Goal: Task Accomplishment & Management: Use online tool/utility

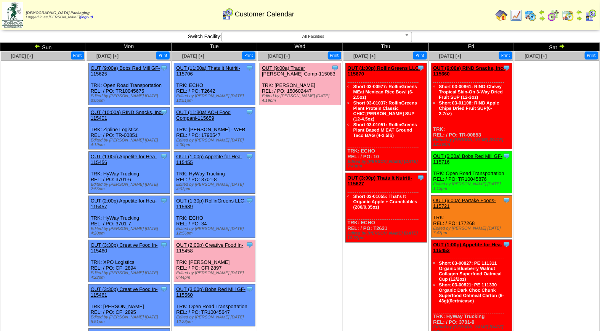
click at [310, 65] on div "Clone Item OUT (9:00a) Trader [PERSON_NAME] Comp-115083 Trader Joes Company Sch…" at bounding box center [300, 84] width 81 height 42
click at [309, 65] on div "Clone Item OUT (9:00a) Trader [PERSON_NAME] Comp-115083 Trader Joes Company Sch…" at bounding box center [300, 84] width 81 height 42
drag, startPoint x: 309, startPoint y: 65, endPoint x: 304, endPoint y: 77, distance: 13.7
click at [304, 80] on div "Clone Item OUT (9:00a) Trader [PERSON_NAME] Comp-115083 Trader Joes Company Sch…" at bounding box center [300, 84] width 81 height 42
click at [302, 69] on link "OUT (9:00a) Trader [PERSON_NAME] Comp-115083" at bounding box center [299, 70] width 74 height 11
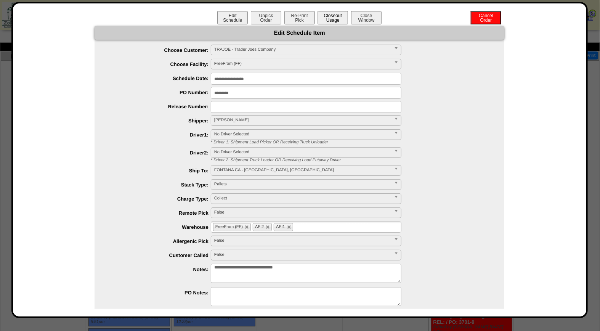
click at [336, 11] on button "Closeout Usage" at bounding box center [333, 17] width 31 height 13
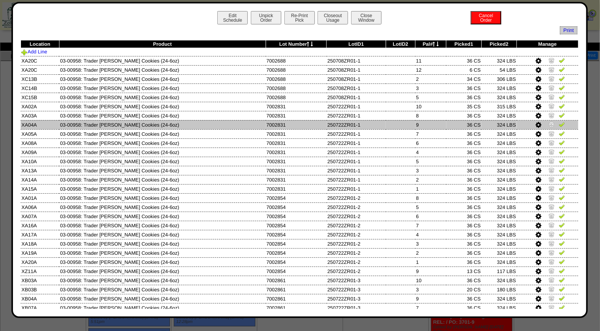
click at [549, 124] on img at bounding box center [552, 124] width 6 height 6
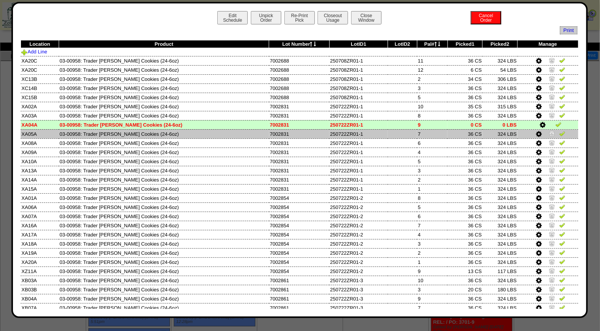
click at [549, 131] on img at bounding box center [552, 133] width 6 height 6
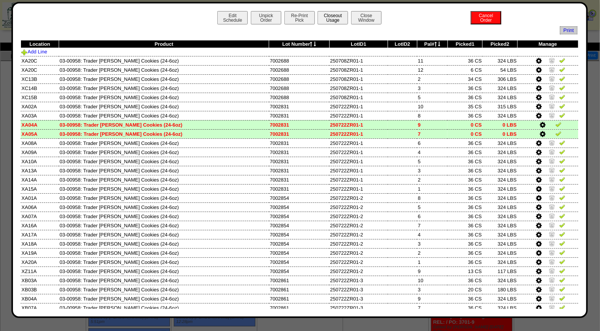
click at [336, 20] on button "Closeout Usage" at bounding box center [333, 17] width 31 height 13
click at [298, 21] on button "Re-Print Pick" at bounding box center [299, 17] width 31 height 13
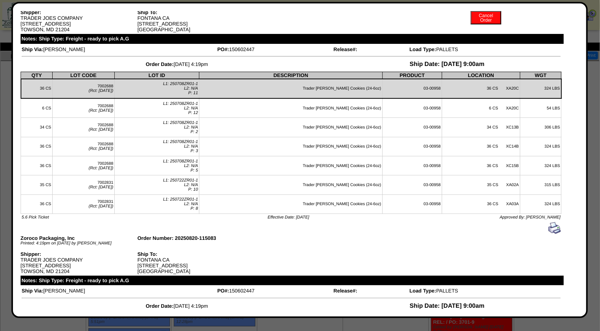
scroll to position [29, 0]
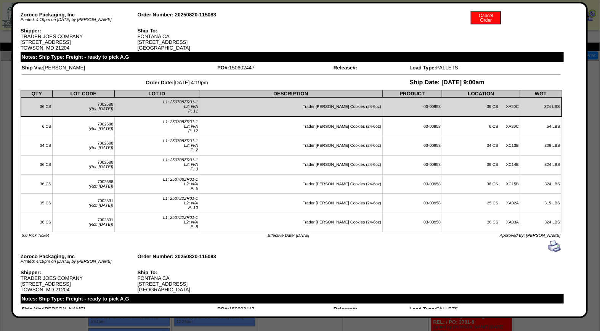
drag, startPoint x: 572, startPoint y: 52, endPoint x: 572, endPoint y: 37, distance: 15.6
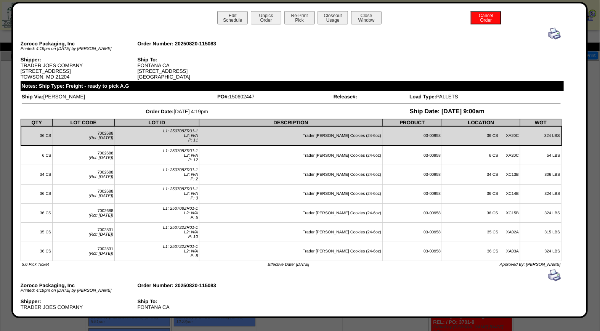
click at [552, 32] on img at bounding box center [555, 33] width 12 height 12
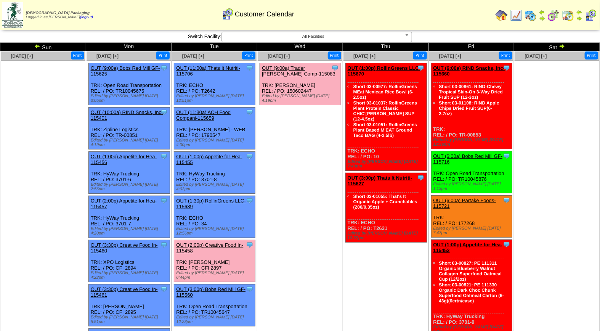
click at [300, 68] on link "OUT (9:00a) Trader Joes Comp-115083" at bounding box center [299, 70] width 74 height 11
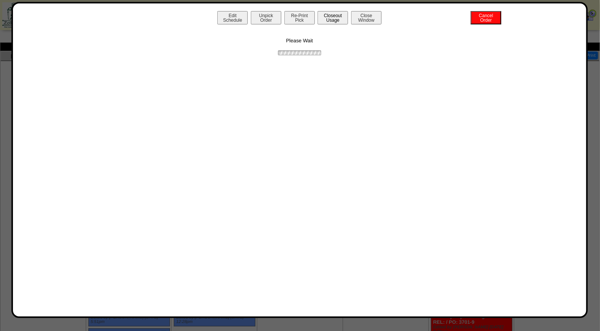
click at [339, 18] on button "Closeout Usage" at bounding box center [333, 17] width 31 height 13
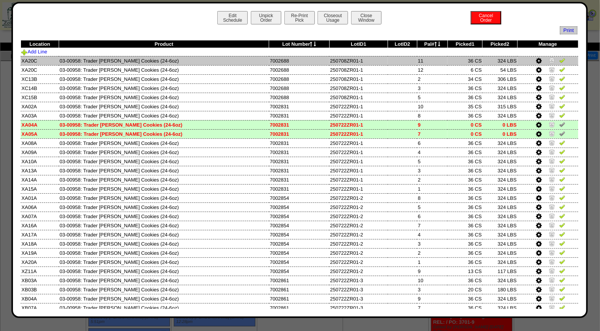
click at [559, 60] on img at bounding box center [562, 60] width 6 height 6
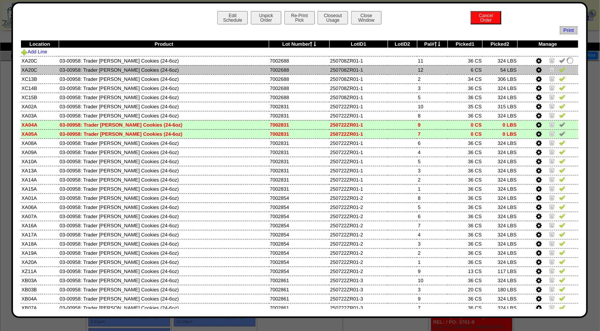
click at [559, 69] on img at bounding box center [562, 69] width 6 height 6
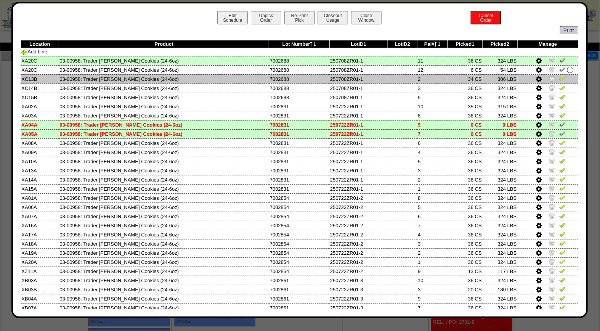
click at [559, 77] on img at bounding box center [562, 78] width 6 height 6
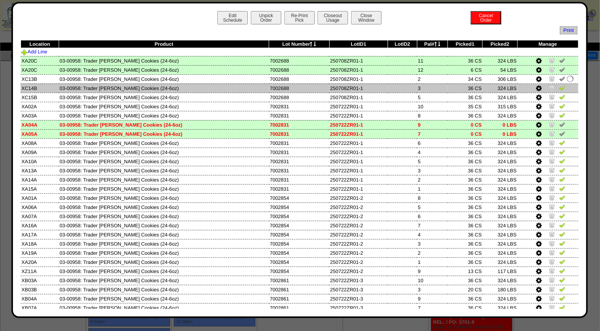
click at [559, 87] on img at bounding box center [562, 88] width 6 height 6
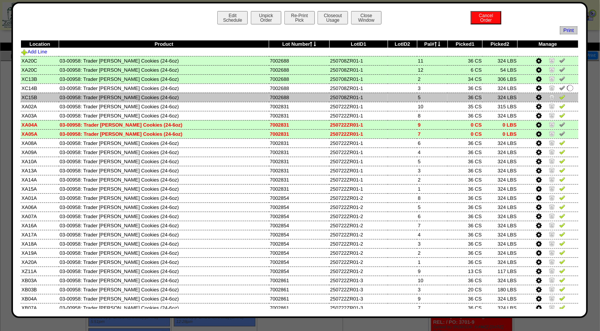
click at [559, 95] on img at bounding box center [562, 97] width 6 height 6
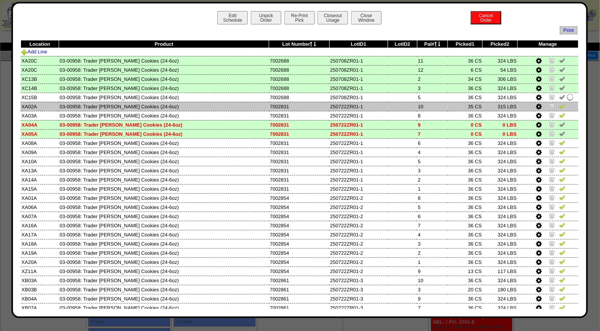
click at [559, 106] on img at bounding box center [562, 106] width 6 height 6
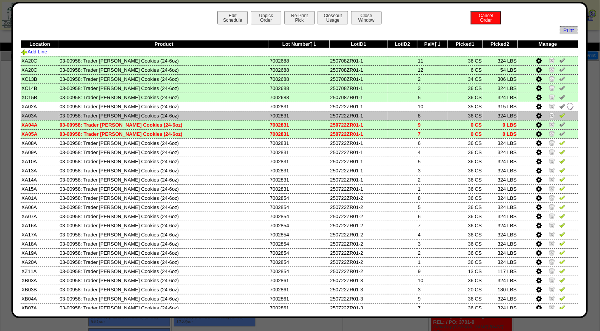
click at [559, 112] on img at bounding box center [562, 115] width 6 height 6
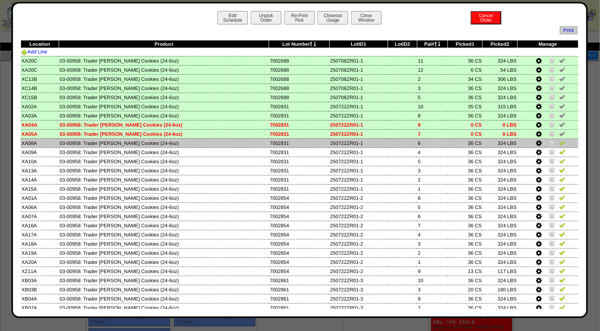
click at [559, 143] on img at bounding box center [562, 143] width 6 height 6
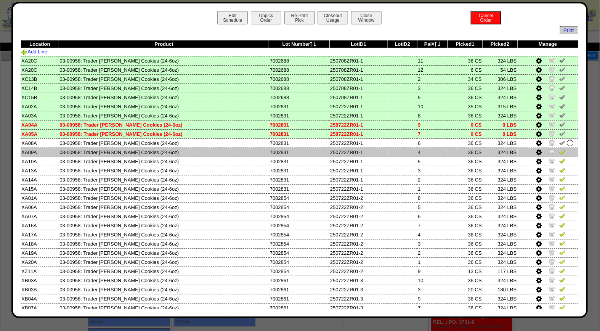
click at [559, 151] on img at bounding box center [562, 152] width 6 height 6
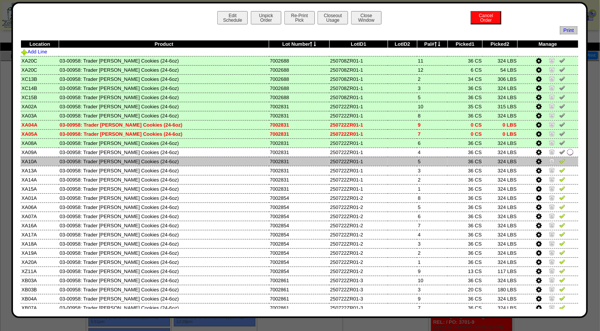
click at [559, 159] on img at bounding box center [562, 161] width 6 height 6
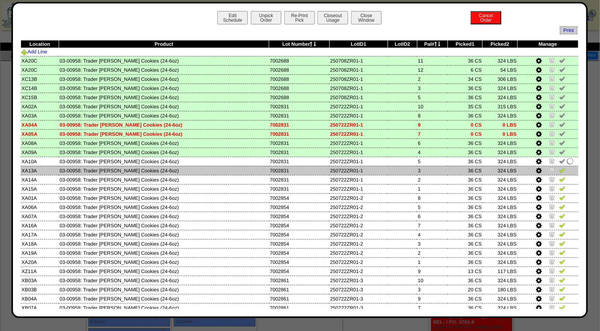
click at [559, 171] on img at bounding box center [562, 170] width 6 height 6
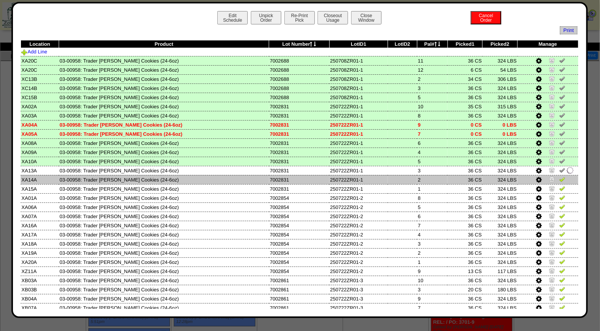
click at [559, 178] on img at bounding box center [562, 179] width 6 height 6
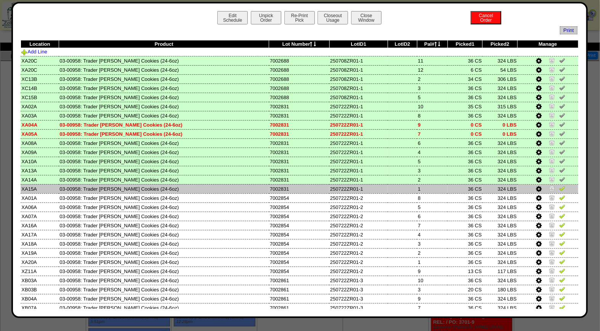
click at [559, 186] on img at bounding box center [562, 188] width 6 height 6
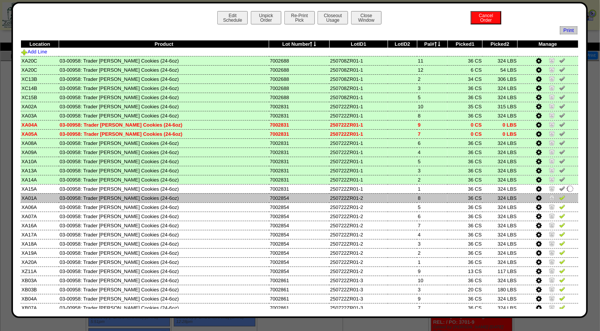
click at [559, 194] on img at bounding box center [562, 197] width 6 height 6
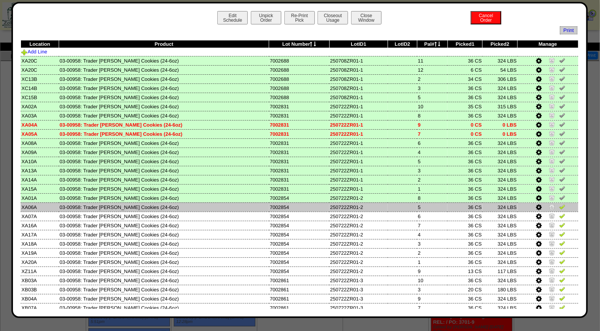
click at [559, 204] on img at bounding box center [562, 207] width 6 height 6
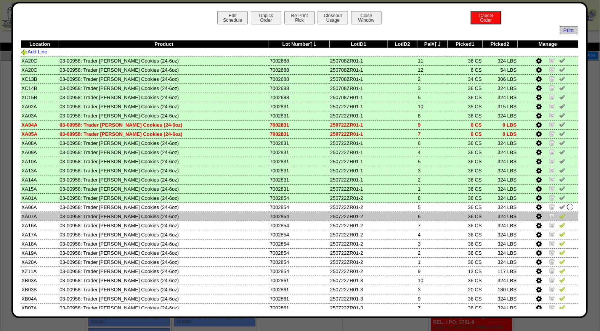
click at [559, 214] on img at bounding box center [562, 216] width 6 height 6
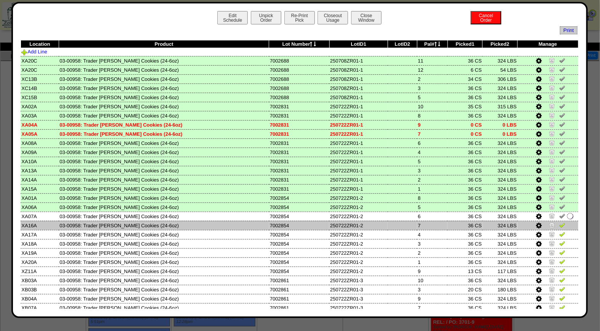
click at [559, 222] on img at bounding box center [562, 225] width 6 height 6
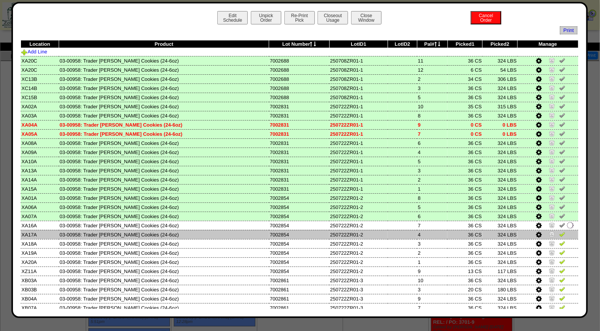
click at [559, 233] on img at bounding box center [562, 234] width 6 height 6
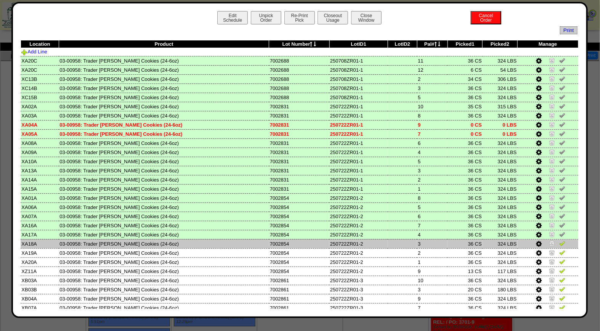
click at [559, 243] on img at bounding box center [562, 243] width 6 height 6
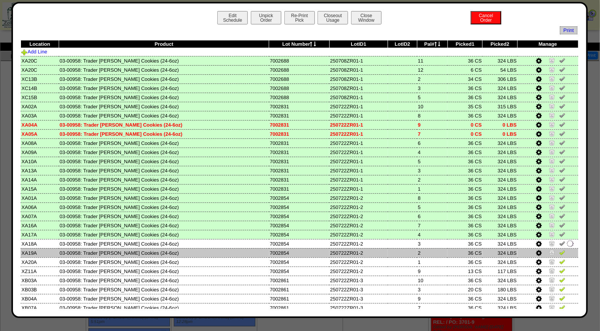
click at [558, 253] on td at bounding box center [548, 252] width 61 height 9
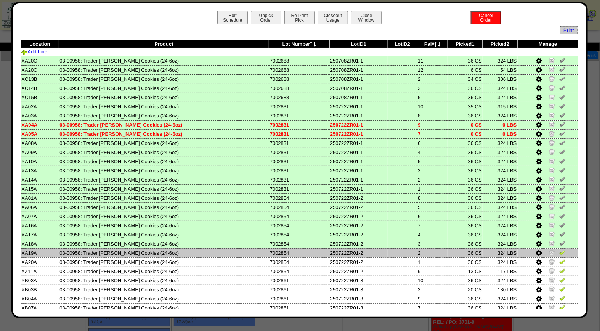
click at [559, 249] on img at bounding box center [562, 252] width 6 height 6
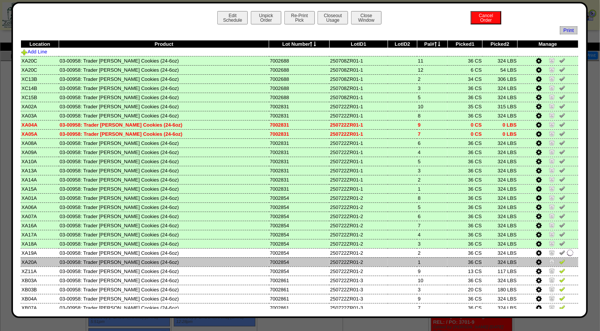
click at [559, 261] on link at bounding box center [562, 263] width 6 height 6
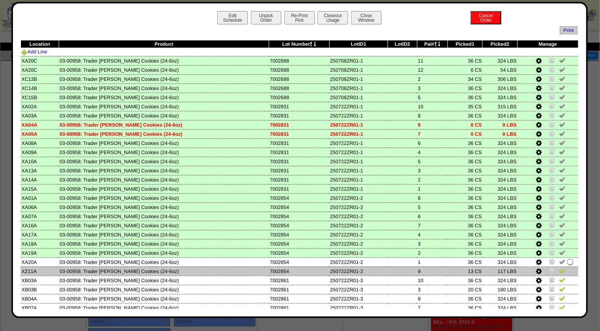
click at [559, 268] on img at bounding box center [562, 271] width 6 height 6
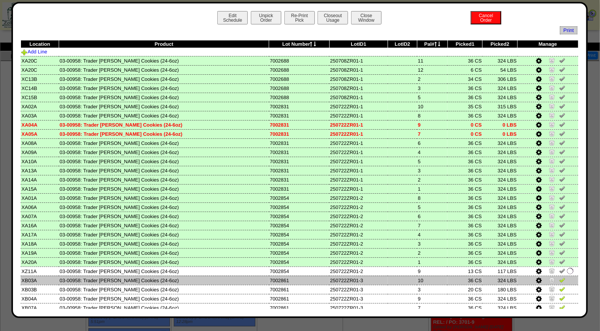
click at [559, 277] on img at bounding box center [562, 280] width 6 height 6
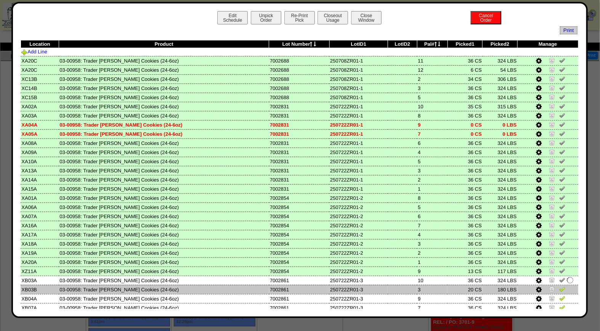
click at [559, 286] on img at bounding box center [562, 289] width 6 height 6
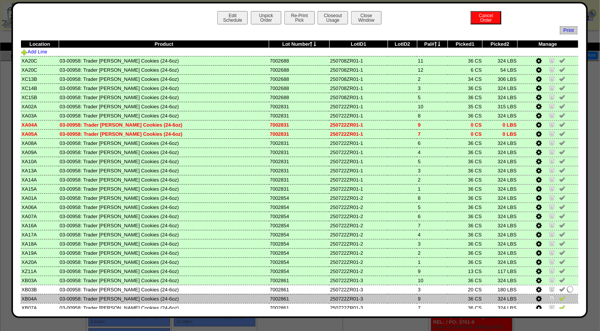
click at [559, 295] on img at bounding box center [562, 298] width 6 height 6
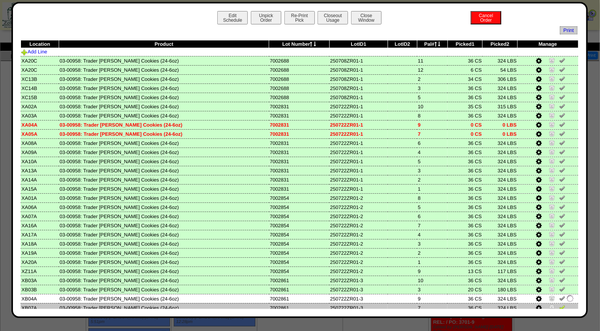
click at [559, 304] on img at bounding box center [562, 307] width 6 height 6
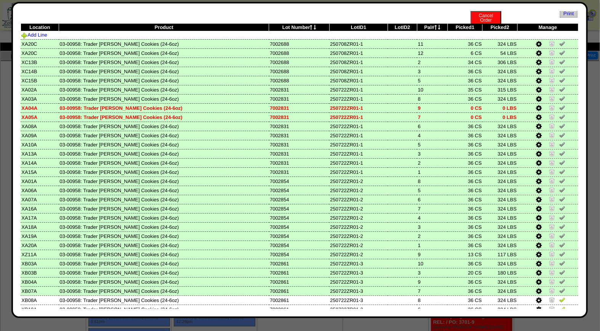
scroll to position [55, 0]
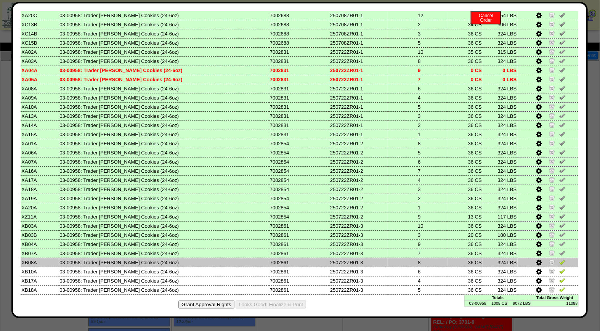
click at [559, 259] on img at bounding box center [562, 262] width 6 height 6
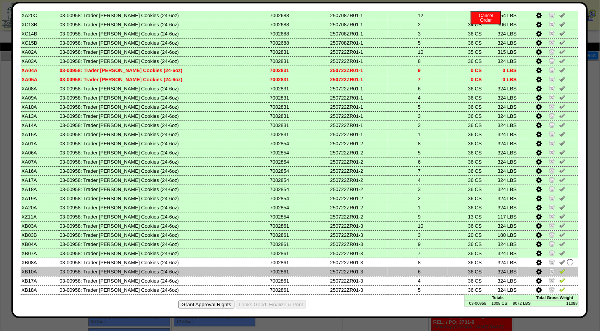
click at [559, 268] on img at bounding box center [562, 271] width 6 height 6
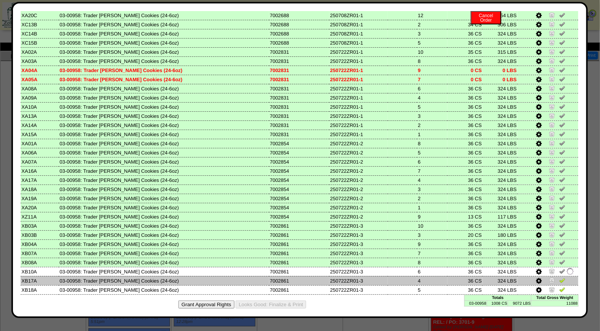
click at [559, 277] on img at bounding box center [562, 280] width 6 height 6
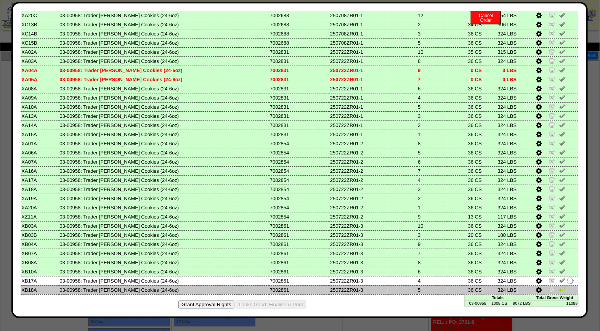
click at [559, 286] on img at bounding box center [562, 289] width 6 height 6
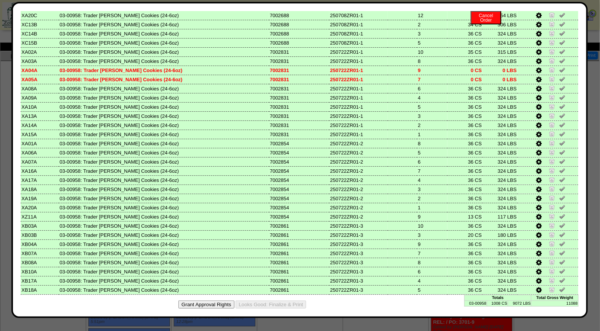
scroll to position [0, 0]
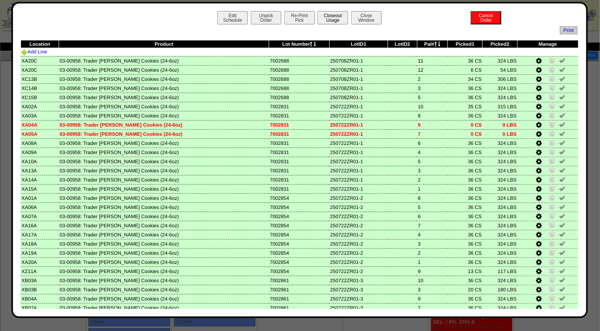
click at [340, 20] on button "Closeout Usage" at bounding box center [333, 17] width 31 height 13
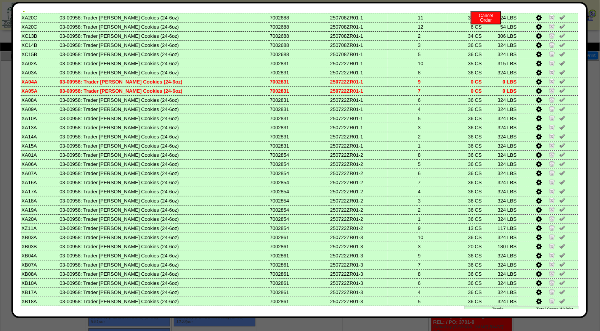
scroll to position [55, 0]
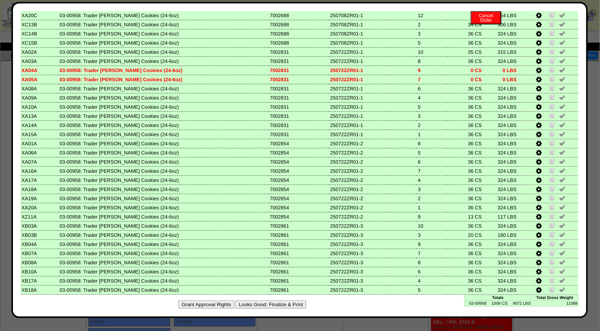
click at [257, 300] on button "Looks Good: Finalize & Print" at bounding box center [271, 304] width 71 height 8
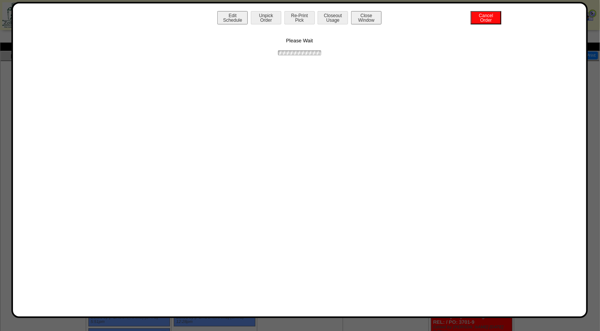
scroll to position [0, 0]
click at [300, 16] on button "Print BOL" at bounding box center [299, 17] width 31 height 13
